Goal: Find specific page/section: Find specific page/section

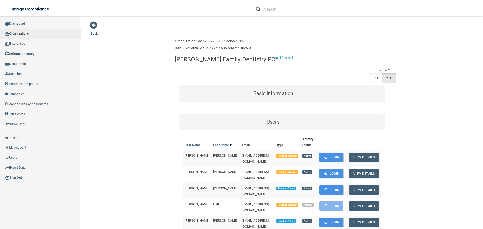
scroll to position [327, 0]
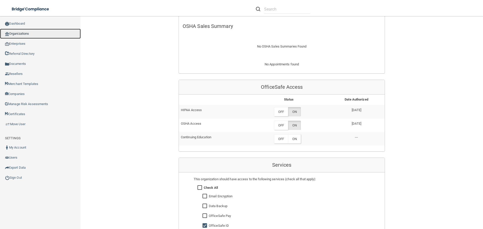
click at [11, 37] on link "Organizations" at bounding box center [40, 34] width 81 height 10
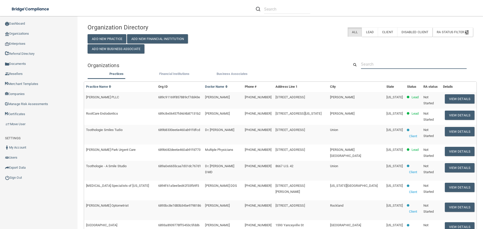
click at [375, 63] on input "text" at bounding box center [414, 64] width 106 height 9
paste input "[PERSON_NAME], DDS"
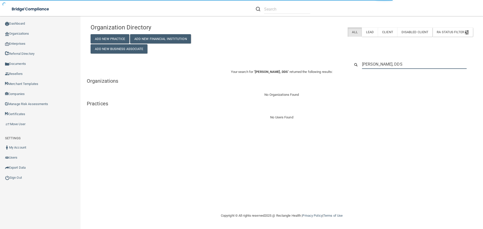
type input "[PERSON_NAME], DDS"
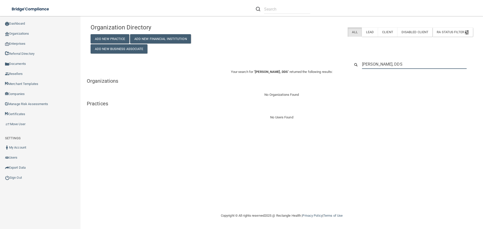
drag, startPoint x: 418, startPoint y: 65, endPoint x: 352, endPoint y: 65, distance: 66.4
click at [352, 65] on div "[PERSON_NAME], DDS" at bounding box center [412, 64] width 130 height 9
paste input "559) 696-6095"
type input "559) 696-6095"
click at [373, 64] on input "559) 696-6095" at bounding box center [414, 64] width 105 height 9
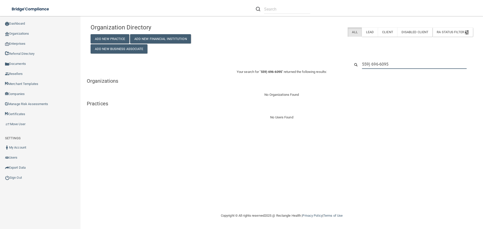
click at [373, 64] on input "559) 696-6095" at bounding box center [414, 64] width 105 height 9
paste input "[EMAIL_ADDRESS][DOMAIN_NAME]"
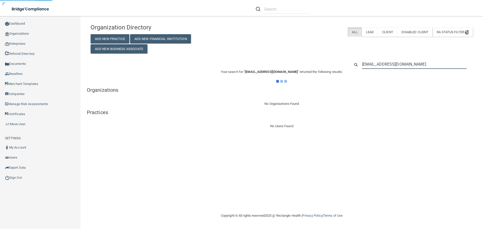
type input "[EMAIL_ADDRESS][DOMAIN_NAME]"
click at [312, 41] on div "Organization Directory Add New Practice Add New Financial Institution Add New B…" at bounding box center [282, 37] width 390 height 32
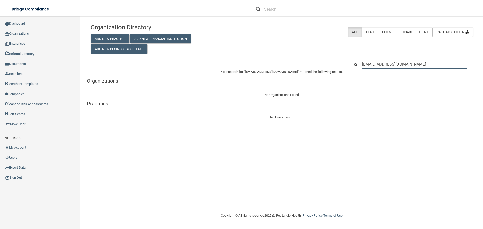
click at [396, 64] on input "[EMAIL_ADDRESS][DOMAIN_NAME]" at bounding box center [414, 64] width 105 height 9
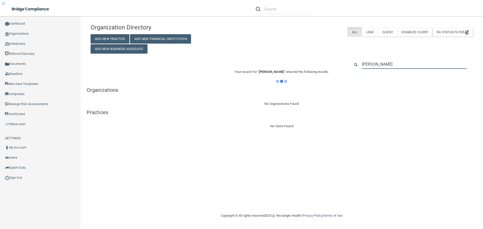
type input "[PERSON_NAME]"
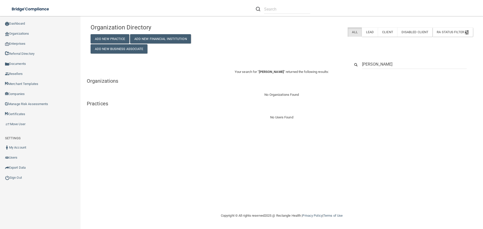
type input "[PERSON_NAME]"
drag, startPoint x: 405, startPoint y: 65, endPoint x: 337, endPoint y: 65, distance: 67.7
click at [337, 65] on div "[PERSON_NAME]" at bounding box center [282, 64] width 390 height 9
paste input "[STREET_ADDRESS][PERSON_NAME]"
type input "[STREET_ADDRESS][PERSON_NAME]"
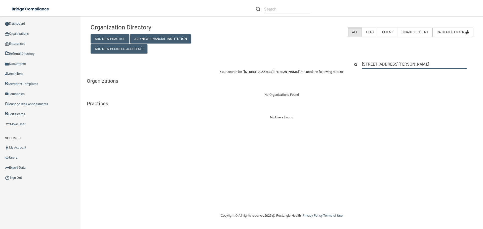
click at [398, 60] on input "[STREET_ADDRESS][PERSON_NAME]" at bounding box center [414, 64] width 105 height 9
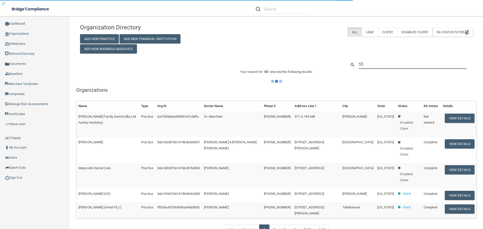
type input "559"
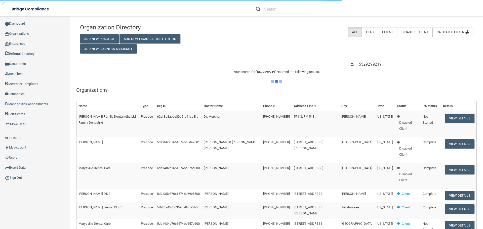
type input "55292992193"
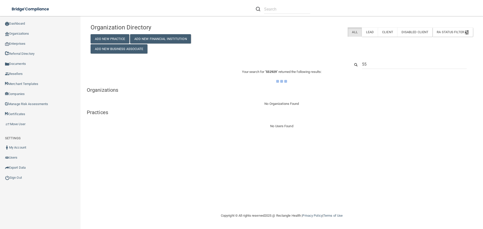
type input "5"
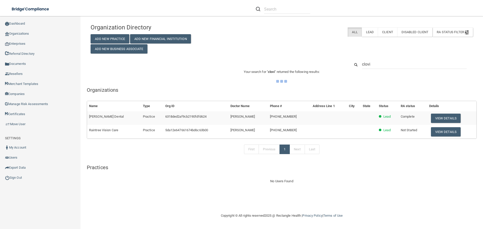
type input "clovis"
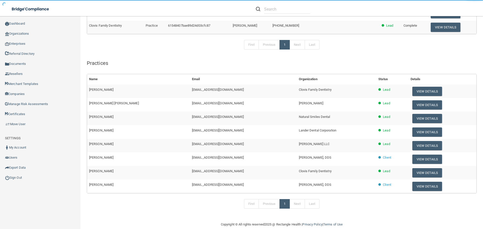
scroll to position [117, 0]
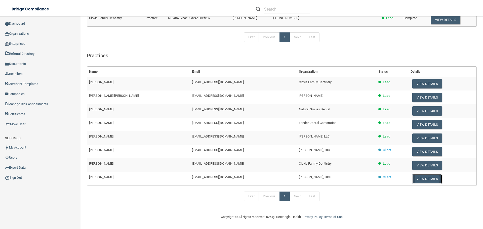
click at [420, 178] on button "View Details" at bounding box center [427, 178] width 30 height 9
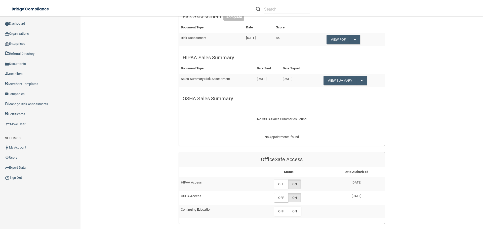
scroll to position [25, 0]
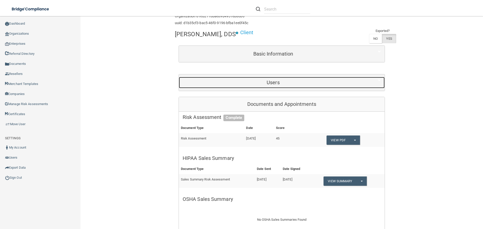
click at [265, 86] on div "Users" at bounding box center [273, 82] width 189 height 11
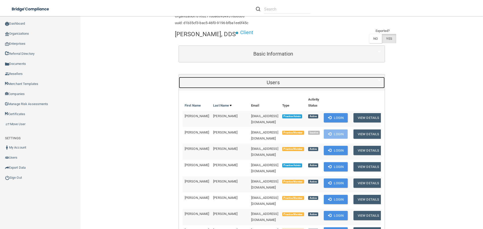
scroll to position [0, 0]
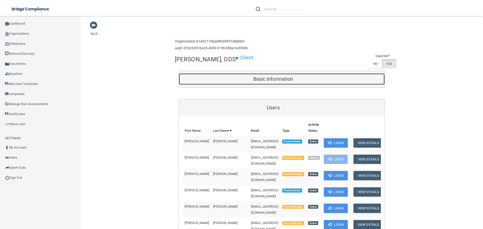
click at [238, 82] on h5 "Basic Information" at bounding box center [273, 79] width 181 height 6
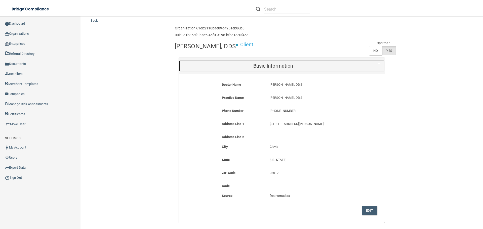
scroll to position [25, 0]
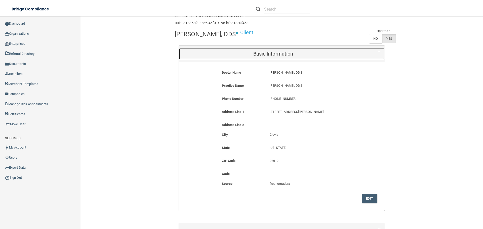
click at [253, 54] on h5 "Basic Information" at bounding box center [273, 54] width 181 height 6
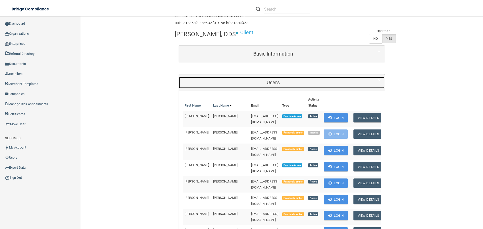
click at [274, 78] on div "Users" at bounding box center [273, 82] width 189 height 11
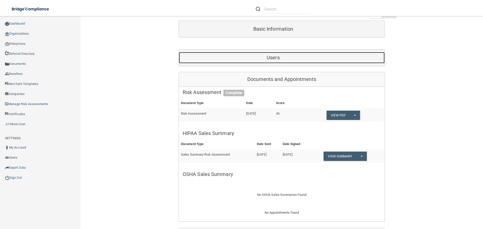
scroll to position [0, 0]
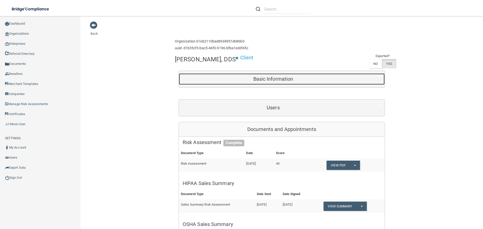
click at [279, 83] on div "Basic Information" at bounding box center [273, 78] width 189 height 11
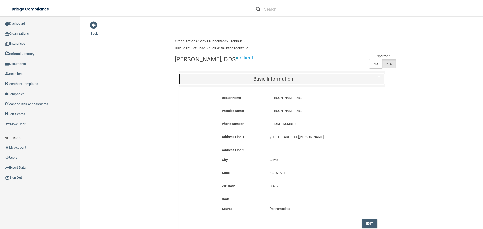
click at [279, 83] on div "Basic Information" at bounding box center [273, 78] width 189 height 11
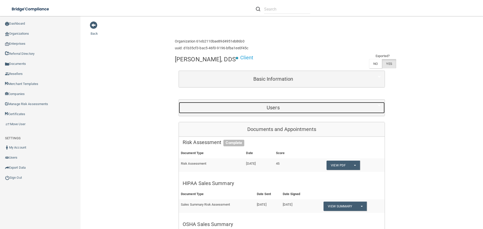
click at [284, 110] on h5 "Users" at bounding box center [273, 108] width 181 height 6
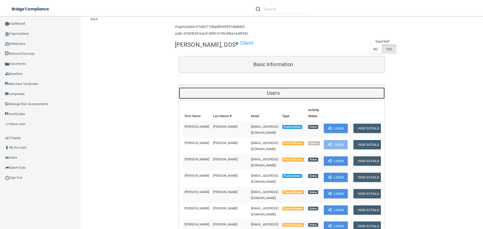
scroll to position [25, 0]
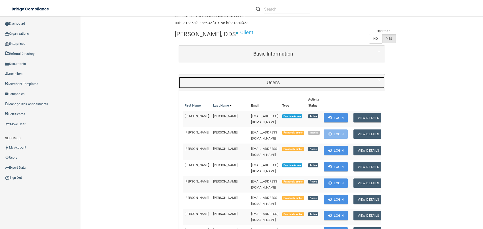
click at [276, 79] on div "Users" at bounding box center [273, 82] width 189 height 11
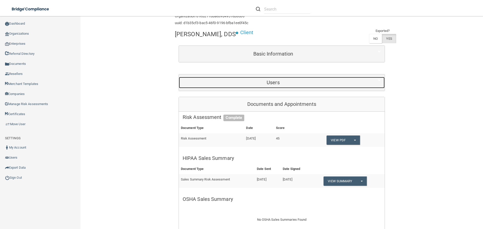
click at [276, 79] on div "Users" at bounding box center [273, 82] width 189 height 11
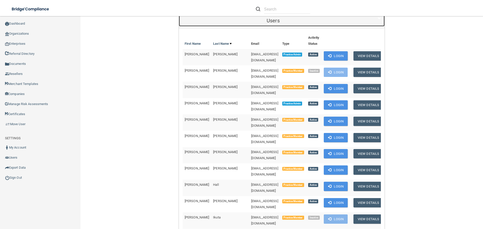
scroll to position [75, 0]
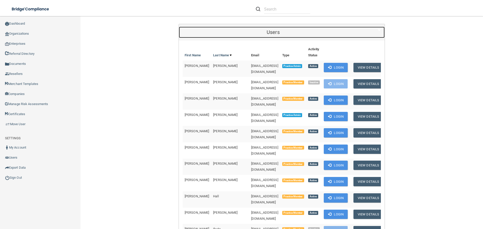
click at [274, 32] on h5 "Users" at bounding box center [273, 32] width 181 height 6
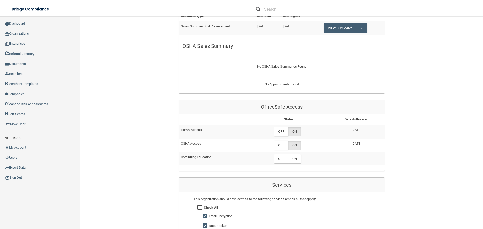
scroll to position [176, 0]
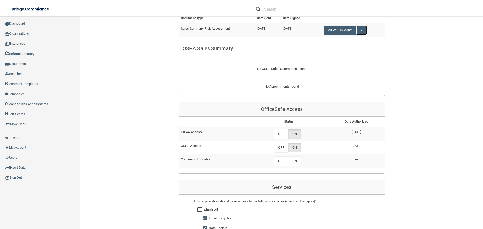
click at [360, 29] on button "Split button!" at bounding box center [362, 30] width 10 height 9
click at [353, 39] on link "Download as PDF" at bounding box center [345, 41] width 42 height 8
